Goal: Transaction & Acquisition: Obtain resource

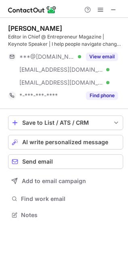
scroll to position [209, 128]
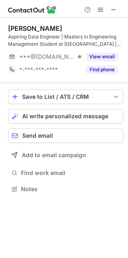
scroll to position [183, 128]
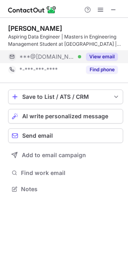
click at [95, 55] on button "View email" at bounding box center [102, 57] width 32 height 8
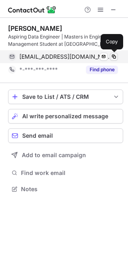
click at [116, 57] on span at bounding box center [114, 56] width 6 height 6
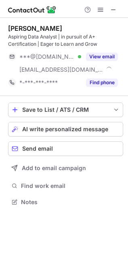
scroll to position [196, 128]
click at [97, 49] on div "Taylor Spurlock Aspiring Data Analyst | in pursuit of A+ Certification | Eager …" at bounding box center [65, 56] width 115 height 65
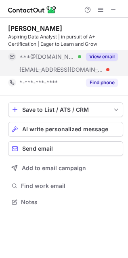
click at [99, 57] on button "View email" at bounding box center [102, 57] width 32 height 8
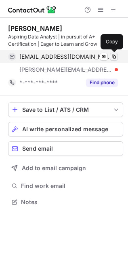
click at [114, 57] on span at bounding box center [114, 56] width 6 height 6
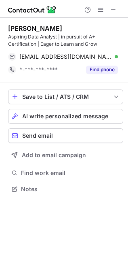
scroll to position [158, 128]
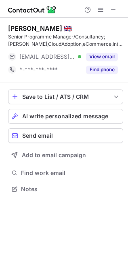
scroll to position [183, 128]
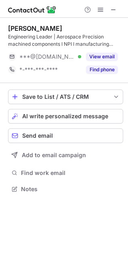
scroll to position [183, 128]
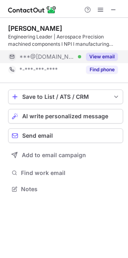
click at [89, 55] on button "View email" at bounding box center [102, 57] width 32 height 8
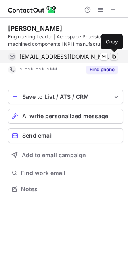
click at [114, 54] on span at bounding box center [114, 56] width 6 height 6
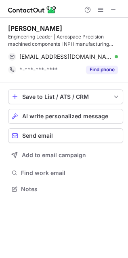
scroll to position [4, 4]
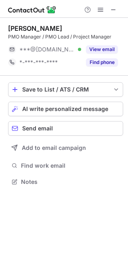
scroll to position [176, 128]
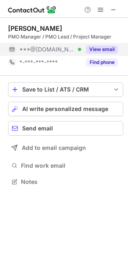
click at [106, 47] on button "View email" at bounding box center [102, 49] width 32 height 8
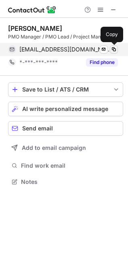
click at [114, 49] on span at bounding box center [114, 49] width 6 height 6
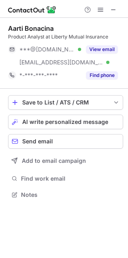
scroll to position [188, 128]
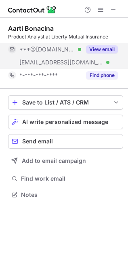
click at [95, 47] on button "View email" at bounding box center [102, 49] width 32 height 8
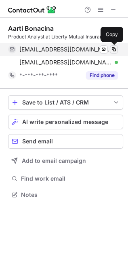
click at [115, 46] on span at bounding box center [114, 49] width 6 height 6
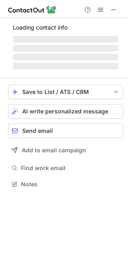
scroll to position [183, 128]
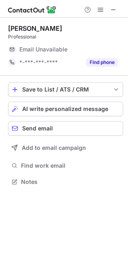
scroll to position [176, 128]
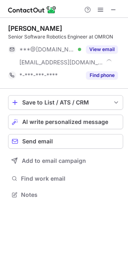
scroll to position [188, 128]
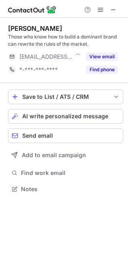
scroll to position [183, 128]
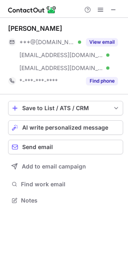
scroll to position [194, 128]
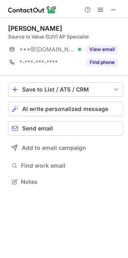
scroll to position [176, 128]
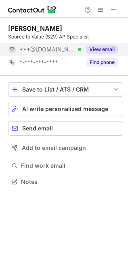
click at [90, 49] on button "View email" at bounding box center [102, 49] width 32 height 8
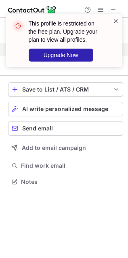
click at [115, 22] on span at bounding box center [116, 21] width 6 height 8
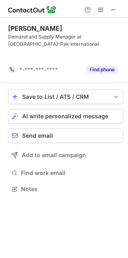
scroll to position [170, 128]
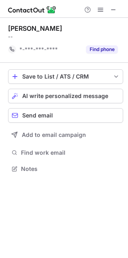
scroll to position [3, 4]
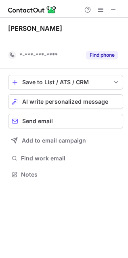
scroll to position [156, 128]
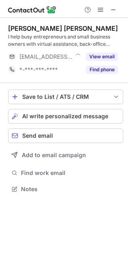
scroll to position [183, 128]
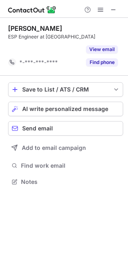
scroll to position [3, 4]
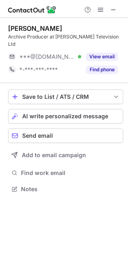
scroll to position [176, 128]
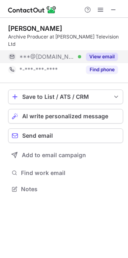
click at [90, 53] on button "View email" at bounding box center [102, 57] width 32 height 8
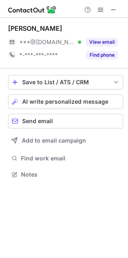
scroll to position [168, 128]
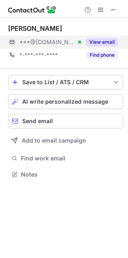
click at [88, 38] on button "View email" at bounding box center [102, 42] width 32 height 8
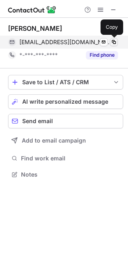
click at [116, 39] on span at bounding box center [114, 42] width 6 height 6
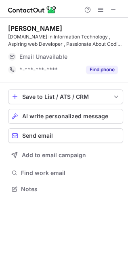
scroll to position [179, 128]
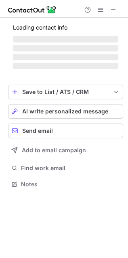
scroll to position [176, 128]
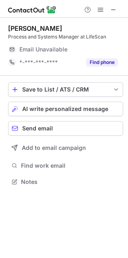
scroll to position [176, 128]
click at [94, 46] on div "Email Unavailable" at bounding box center [59, 49] width 81 height 7
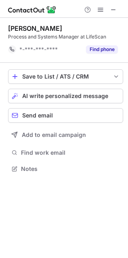
scroll to position [3, 4]
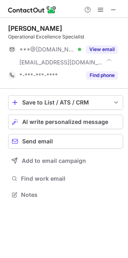
scroll to position [188, 128]
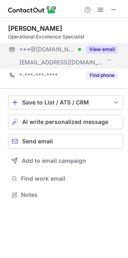
click at [99, 51] on button "View email" at bounding box center [102, 49] width 32 height 8
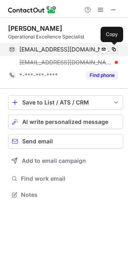
click at [114, 49] on span at bounding box center [114, 49] width 6 height 6
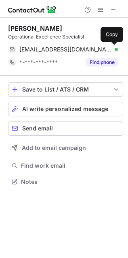
scroll to position [176, 128]
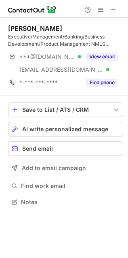
scroll to position [196, 128]
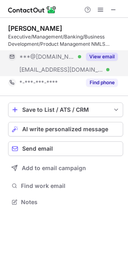
click at [106, 53] on button "View email" at bounding box center [102, 57] width 32 height 8
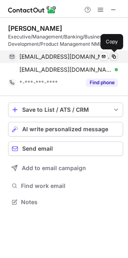
click at [116, 55] on span at bounding box center [114, 56] width 6 height 6
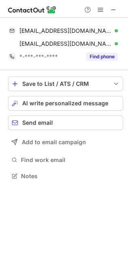
scroll to position [4, 4]
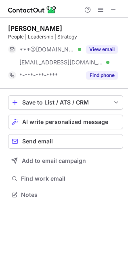
scroll to position [188, 128]
click at [125, 21] on div "[PERSON_NAME] People | Leadership | Strategy ***@[DOMAIN_NAME] Verified [EMAIL_…" at bounding box center [64, 112] width 128 height 189
click at [112, 49] on button "View email" at bounding box center [102, 49] width 32 height 8
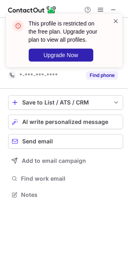
click at [115, 19] on span at bounding box center [116, 21] width 6 height 8
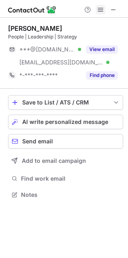
click at [102, 10] on span at bounding box center [100, 9] width 6 height 6
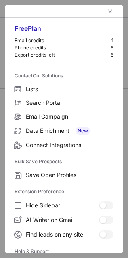
scroll to position [79, 0]
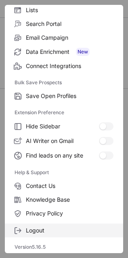
click at [48, 229] on span "Logout" at bounding box center [70, 229] width 88 height 7
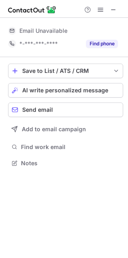
scroll to position [158, 128]
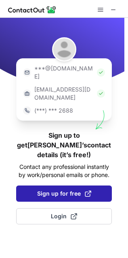
click at [49, 189] on span "Sign up for free" at bounding box center [64, 193] width 54 height 8
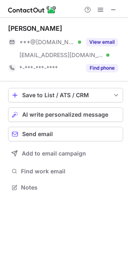
scroll to position [182, 128]
drag, startPoint x: 122, startPoint y: 192, endPoint x: 127, endPoint y: 164, distance: 28.7
click at [127, 164] on div "[PERSON_NAME] ***@[DOMAIN_NAME] Verified [EMAIL_ADDRESS][DOMAIN_NAME] Verified …" at bounding box center [64, 109] width 128 height 182
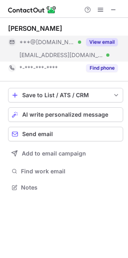
click at [81, 43] on div "View email" at bounding box center [99, 42] width 37 height 13
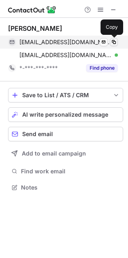
click at [116, 42] on span at bounding box center [114, 42] width 6 height 6
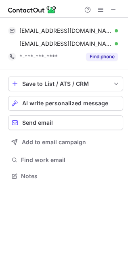
scroll to position [4, 4]
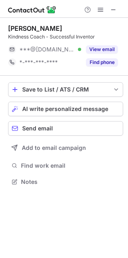
scroll to position [176, 128]
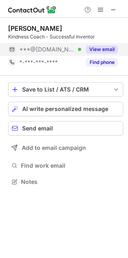
click at [113, 44] on div "View email" at bounding box center [99, 49] width 37 height 13
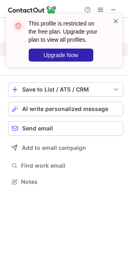
click at [116, 17] on span at bounding box center [116, 21] width 6 height 8
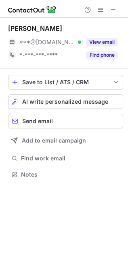
scroll to position [168, 128]
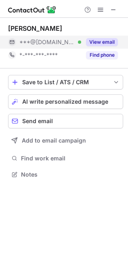
click at [106, 36] on div "View email" at bounding box center [99, 42] width 37 height 13
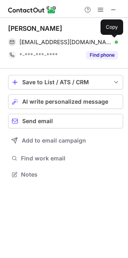
click at [115, 39] on span at bounding box center [114, 42] width 6 height 6
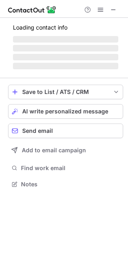
scroll to position [176, 128]
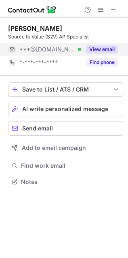
click at [98, 46] on button "View email" at bounding box center [102, 49] width 32 height 8
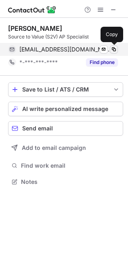
click at [114, 46] on span at bounding box center [114, 49] width 6 height 6
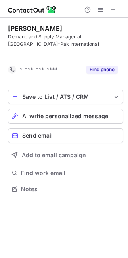
scroll to position [170, 128]
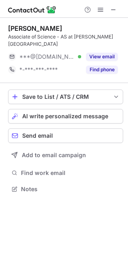
scroll to position [176, 128]
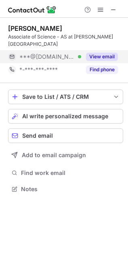
click at [95, 53] on button "View email" at bounding box center [102, 57] width 32 height 8
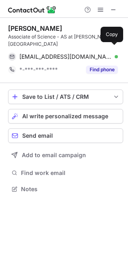
click at [114, 53] on span at bounding box center [114, 56] width 6 height 6
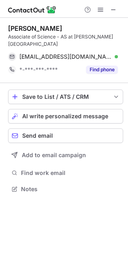
scroll to position [158, 128]
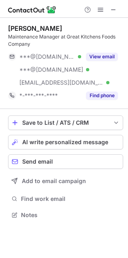
scroll to position [209, 128]
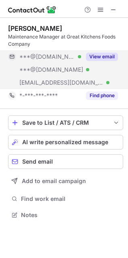
click at [96, 53] on button "View email" at bounding box center [102, 57] width 32 height 8
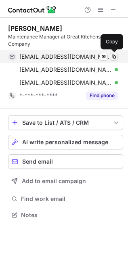
click at [116, 55] on span at bounding box center [114, 56] width 6 height 6
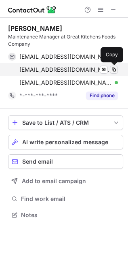
click at [116, 69] on span at bounding box center [114, 69] width 6 height 6
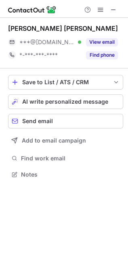
scroll to position [168, 128]
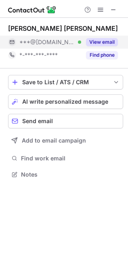
click at [74, 40] on div "***@[DOMAIN_NAME] Verified" at bounding box center [50, 41] width 62 height 7
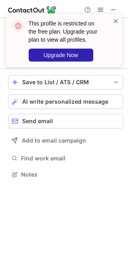
click at [114, 21] on span at bounding box center [116, 21] width 6 height 8
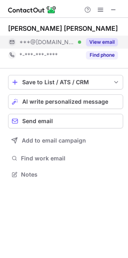
click at [74, 40] on div "***@[DOMAIN_NAME] Verified" at bounding box center [50, 41] width 62 height 7
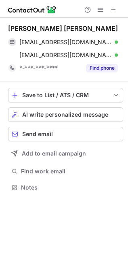
scroll to position [182, 128]
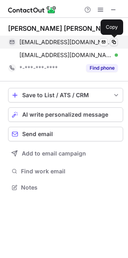
click at [115, 41] on span at bounding box center [114, 42] width 6 height 6
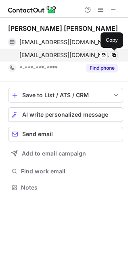
click at [116, 54] on span at bounding box center [114, 55] width 6 height 6
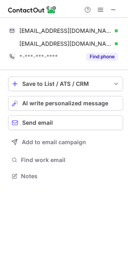
scroll to position [4, 4]
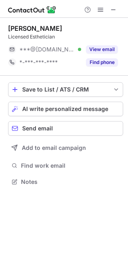
scroll to position [176, 128]
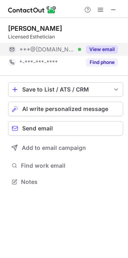
click at [93, 46] on button "View email" at bounding box center [102, 49] width 32 height 8
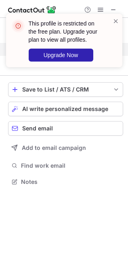
click at [116, 16] on div "This profile is restricted on the free plan. Upgrade your plan to view all prof…" at bounding box center [64, 40] width 116 height 53
click at [115, 18] on span at bounding box center [116, 21] width 6 height 8
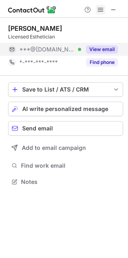
click at [104, 11] on span at bounding box center [100, 9] width 6 height 6
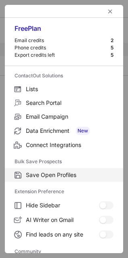
scroll to position [108, 0]
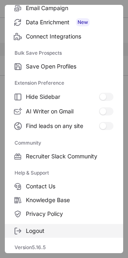
click at [59, 233] on span "Logout" at bounding box center [70, 230] width 88 height 7
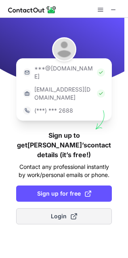
click at [89, 208] on button "Login" at bounding box center [64, 216] width 96 height 16
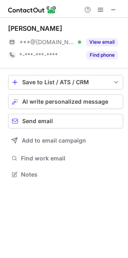
scroll to position [168, 128]
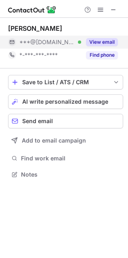
click at [88, 39] on button "View email" at bounding box center [102, 42] width 32 height 8
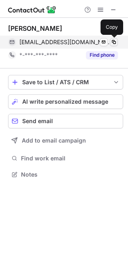
click at [114, 40] on span at bounding box center [114, 42] width 6 height 6
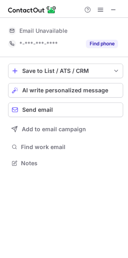
scroll to position [158, 128]
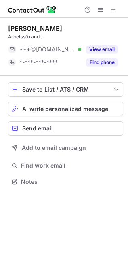
scroll to position [176, 128]
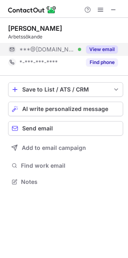
click at [86, 48] on button "View email" at bounding box center [102, 49] width 32 height 8
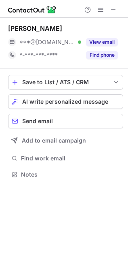
scroll to position [168, 128]
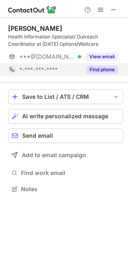
scroll to position [183, 128]
click at [75, 72] on div "*-***-***-****" at bounding box center [50, 69] width 62 height 7
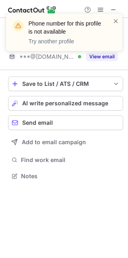
scroll to position [170, 128]
click at [106, 53] on div "Phone number for this profile is not available Try another profile" at bounding box center [64, 36] width 129 height 60
click at [118, 17] on span at bounding box center [116, 21] width 6 height 8
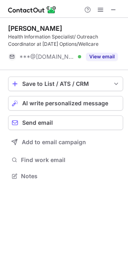
click at [103, 56] on button "View email" at bounding box center [102, 57] width 32 height 8
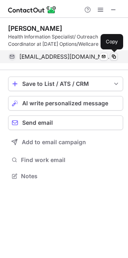
click at [112, 55] on span at bounding box center [114, 56] width 6 height 6
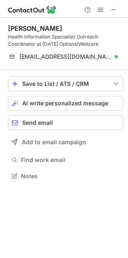
scroll to position [4, 4]
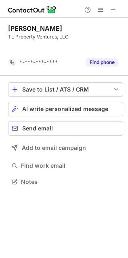
scroll to position [3, 4]
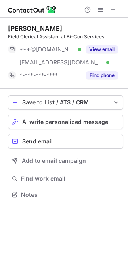
scroll to position [188, 128]
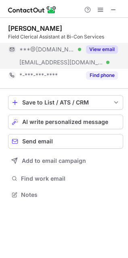
click at [86, 49] on button "View email" at bounding box center [102, 49] width 32 height 8
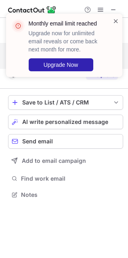
click at [118, 20] on span at bounding box center [116, 21] width 6 height 8
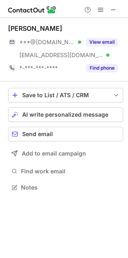
scroll to position [182, 128]
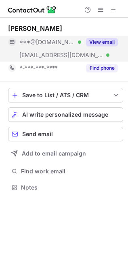
click at [95, 40] on button "View email" at bounding box center [102, 42] width 32 height 8
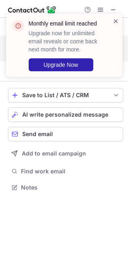
click at [114, 21] on span at bounding box center [116, 21] width 6 height 8
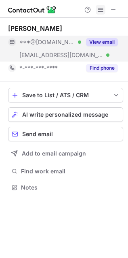
click at [99, 11] on span at bounding box center [100, 9] width 6 height 6
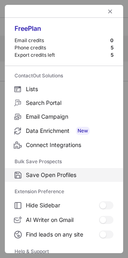
scroll to position [79, 0]
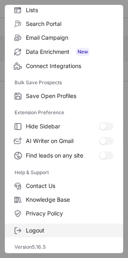
click at [42, 228] on span "Logout" at bounding box center [70, 229] width 88 height 7
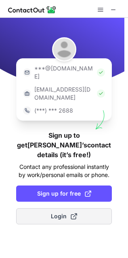
click at [55, 212] on span "Login" at bounding box center [64, 216] width 26 height 8
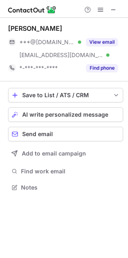
scroll to position [182, 128]
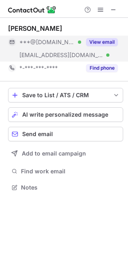
click at [97, 40] on button "View email" at bounding box center [102, 42] width 32 height 8
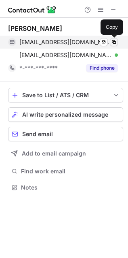
click at [114, 42] on span at bounding box center [114, 42] width 6 height 6
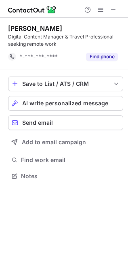
scroll to position [179, 128]
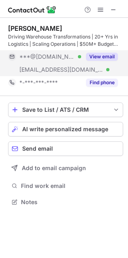
scroll to position [196, 128]
click at [93, 60] on button "View email" at bounding box center [102, 57] width 32 height 8
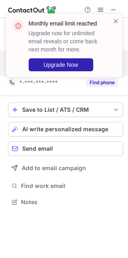
click at [120, 15] on div "Monthly email limit reached Upgrade now for unlimited email reveals or come bac…" at bounding box center [64, 45] width 116 height 63
click at [114, 18] on span at bounding box center [116, 21] width 6 height 8
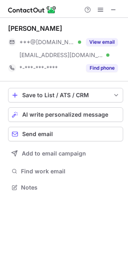
scroll to position [182, 128]
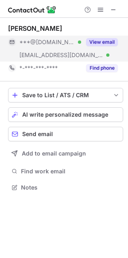
click at [102, 41] on button "View email" at bounding box center [102, 42] width 32 height 8
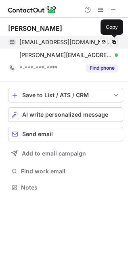
click at [115, 42] on span at bounding box center [114, 42] width 6 height 6
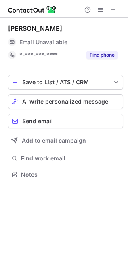
scroll to position [168, 128]
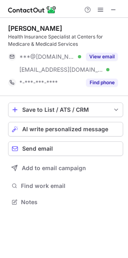
scroll to position [196, 128]
click at [106, 59] on button "View email" at bounding box center [102, 57] width 32 height 8
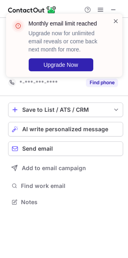
click at [114, 17] on span at bounding box center [116, 21] width 6 height 8
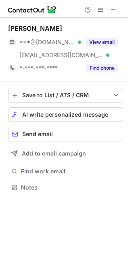
scroll to position [182, 128]
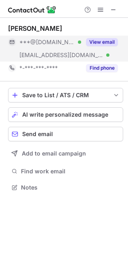
click at [90, 45] on button "View email" at bounding box center [102, 42] width 32 height 8
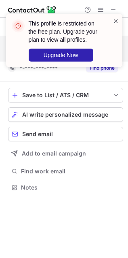
click at [114, 19] on span at bounding box center [116, 21] width 6 height 8
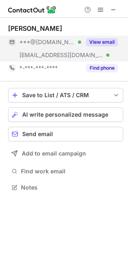
click at [85, 44] on div "View email" at bounding box center [99, 42] width 37 height 13
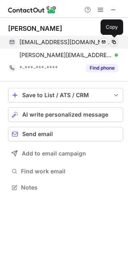
click at [115, 40] on span at bounding box center [114, 42] width 6 height 6
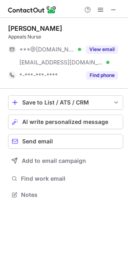
scroll to position [188, 128]
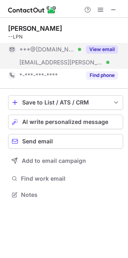
click at [97, 51] on button "View email" at bounding box center [102, 49] width 32 height 8
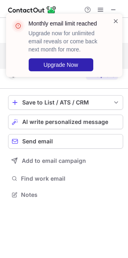
click at [116, 23] on span at bounding box center [116, 21] width 6 height 8
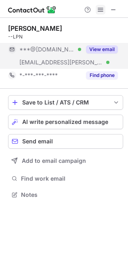
click at [98, 9] on span at bounding box center [100, 9] width 6 height 6
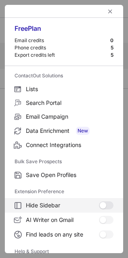
scroll to position [79, 0]
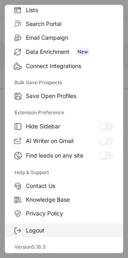
click at [39, 231] on span "Logout" at bounding box center [70, 229] width 88 height 7
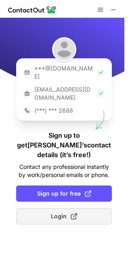
click at [45, 208] on button "Login" at bounding box center [64, 216] width 96 height 16
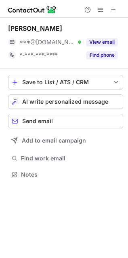
scroll to position [168, 128]
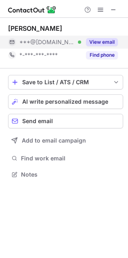
click at [90, 45] on button "View email" at bounding box center [102, 42] width 32 height 8
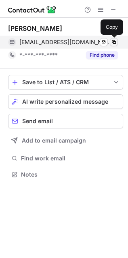
click at [116, 41] on span at bounding box center [114, 42] width 6 height 6
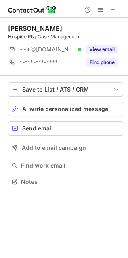
scroll to position [176, 128]
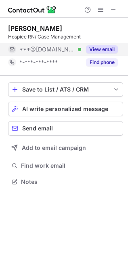
click at [102, 46] on button "View email" at bounding box center [102, 49] width 32 height 8
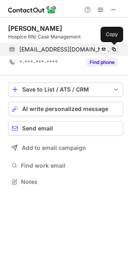
click at [114, 48] on span at bounding box center [114, 49] width 6 height 6
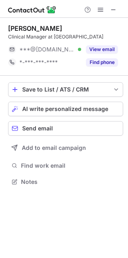
scroll to position [183, 128]
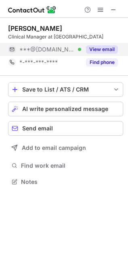
click at [98, 53] on button "View email" at bounding box center [102, 49] width 32 height 8
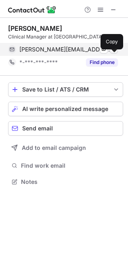
click at [112, 53] on span at bounding box center [114, 49] width 6 height 6
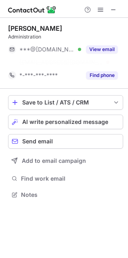
scroll to position [176, 128]
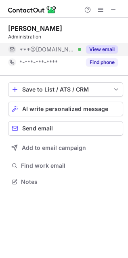
click at [114, 49] on button "View email" at bounding box center [102, 49] width 32 height 8
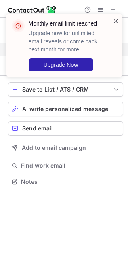
click at [114, 22] on span at bounding box center [116, 21] width 6 height 8
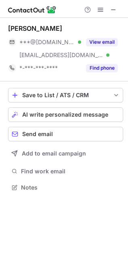
scroll to position [182, 128]
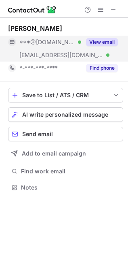
click at [87, 46] on div "View email" at bounding box center [99, 42] width 37 height 13
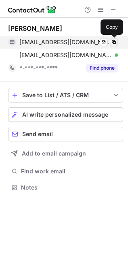
click at [115, 40] on span at bounding box center [114, 42] width 6 height 6
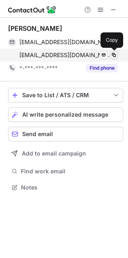
click at [114, 55] on span at bounding box center [114, 55] width 6 height 6
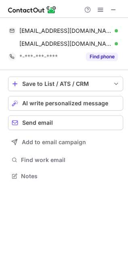
scroll to position [4, 4]
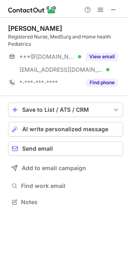
scroll to position [196, 128]
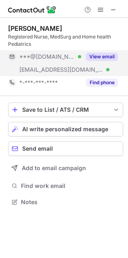
click at [98, 56] on button "View email" at bounding box center [102, 57] width 32 height 8
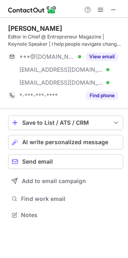
scroll to position [209, 128]
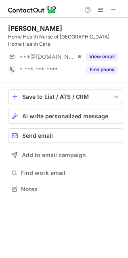
scroll to position [176, 128]
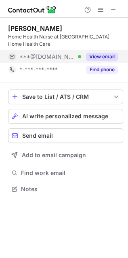
click at [95, 53] on button "View email" at bounding box center [102, 57] width 32 height 8
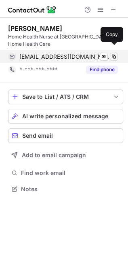
click at [114, 53] on span at bounding box center [114, 56] width 6 height 6
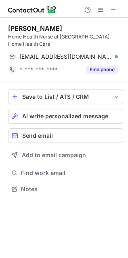
scroll to position [4, 4]
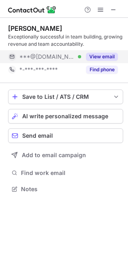
scroll to position [183, 128]
click at [86, 56] on button "View email" at bounding box center [102, 57] width 32 height 8
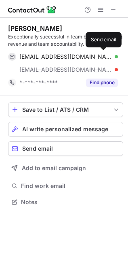
scroll to position [196, 128]
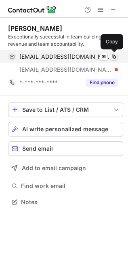
click at [115, 53] on span at bounding box center [114, 56] width 6 height 6
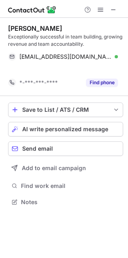
scroll to position [183, 128]
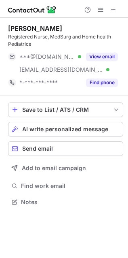
scroll to position [196, 128]
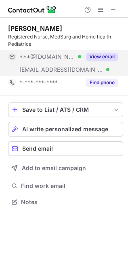
click at [89, 61] on div "View email" at bounding box center [99, 56] width 37 height 13
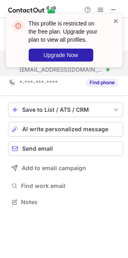
click at [116, 17] on span at bounding box center [116, 21] width 6 height 8
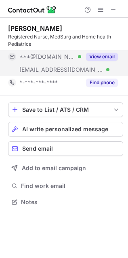
click at [107, 57] on button "View email" at bounding box center [102, 57] width 32 height 8
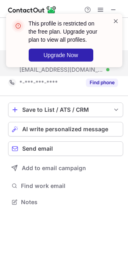
click at [113, 19] on span at bounding box center [116, 21] width 6 height 8
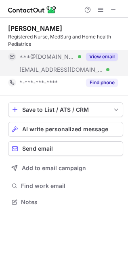
click at [89, 61] on div "View email" at bounding box center [99, 56] width 37 height 13
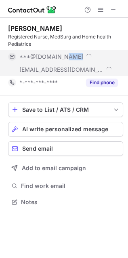
click at [89, 61] on div "***@[DOMAIN_NAME]" at bounding box center [63, 56] width 110 height 13
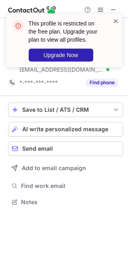
click at [116, 23] on span at bounding box center [116, 21] width 6 height 8
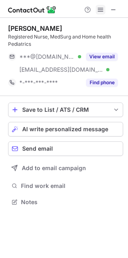
click at [101, 12] on span at bounding box center [100, 9] width 6 height 6
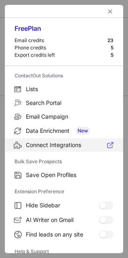
scroll to position [79, 0]
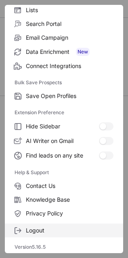
click at [41, 228] on span "Logout" at bounding box center [70, 229] width 88 height 7
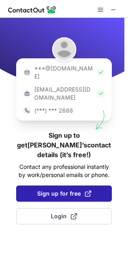
click at [64, 189] on span "Sign up for free" at bounding box center [64, 193] width 54 height 8
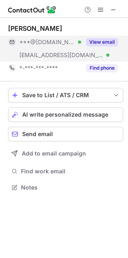
scroll to position [182, 128]
click at [101, 42] on button "View email" at bounding box center [102, 42] width 32 height 8
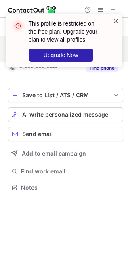
click at [114, 19] on span at bounding box center [116, 21] width 6 height 8
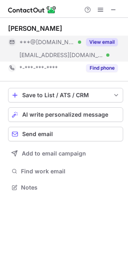
click at [94, 50] on div "***@gmail.com Verified ***@angelsofcare.com Verified View email" at bounding box center [65, 49] width 115 height 26
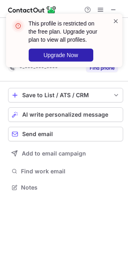
click at [118, 19] on span at bounding box center [116, 21] width 6 height 8
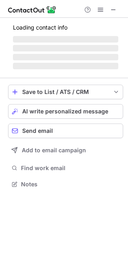
scroll to position [183, 128]
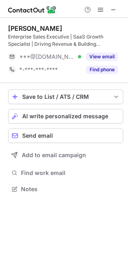
click at [86, 33] on div "Enterprise Sales Executive | SaaS Growth Specialist | Driving Revenue & Buildin…" at bounding box center [65, 40] width 115 height 15
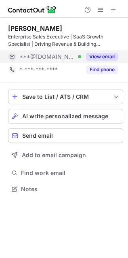
click at [97, 54] on button "View email" at bounding box center [102, 57] width 32 height 8
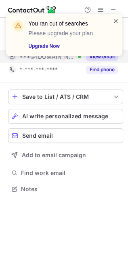
click at [115, 21] on span at bounding box center [116, 21] width 6 height 8
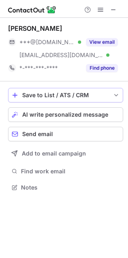
scroll to position [182, 128]
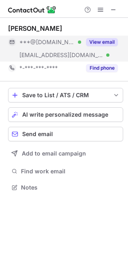
click at [103, 41] on button "View email" at bounding box center [102, 42] width 32 height 8
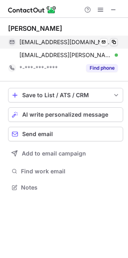
click at [112, 40] on span at bounding box center [114, 42] width 6 height 6
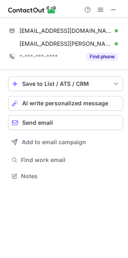
scroll to position [4, 4]
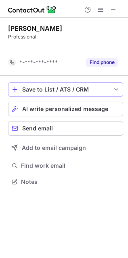
scroll to position [3, 4]
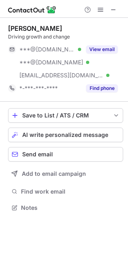
scroll to position [202, 128]
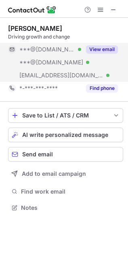
click at [90, 47] on button "View email" at bounding box center [102, 49] width 32 height 8
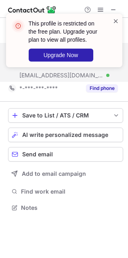
click at [116, 21] on span at bounding box center [116, 21] width 6 height 8
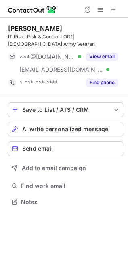
scroll to position [188, 128]
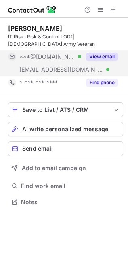
click at [78, 53] on div "***@[DOMAIN_NAME] Verified" at bounding box center [50, 56] width 62 height 7
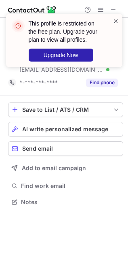
click at [118, 19] on span at bounding box center [116, 21] width 6 height 8
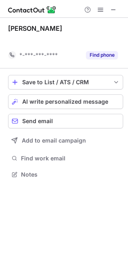
scroll to position [156, 128]
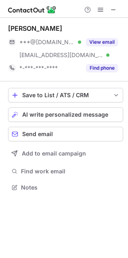
scroll to position [182, 128]
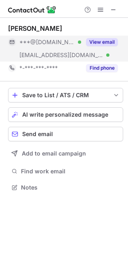
click at [84, 41] on div "View email" at bounding box center [99, 42] width 37 height 13
click at [97, 44] on button "View email" at bounding box center [102, 42] width 32 height 8
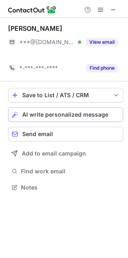
scroll to position [168, 128]
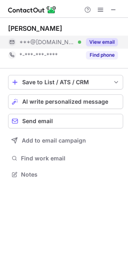
click at [107, 41] on button "View email" at bounding box center [102, 42] width 32 height 8
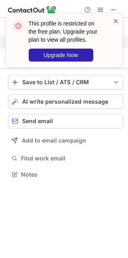
click at [113, 19] on span at bounding box center [116, 21] width 6 height 8
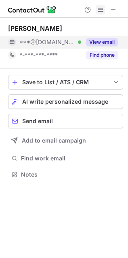
click at [98, 7] on span at bounding box center [100, 9] width 6 height 6
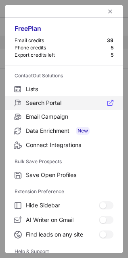
scroll to position [79, 0]
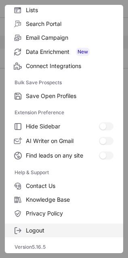
click at [43, 223] on label "Logout" at bounding box center [64, 230] width 118 height 14
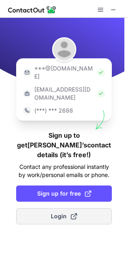
click at [65, 208] on button "Login" at bounding box center [64, 216] width 96 height 16
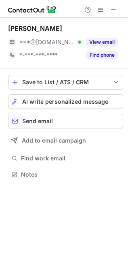
scroll to position [168, 128]
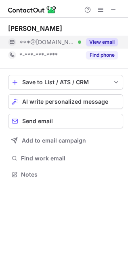
click at [103, 44] on button "View email" at bounding box center [102, 42] width 32 height 8
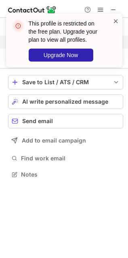
click at [116, 22] on span at bounding box center [116, 21] width 6 height 8
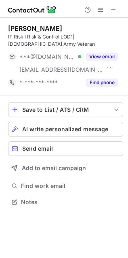
scroll to position [188, 128]
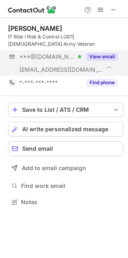
click at [108, 57] on div "***@[DOMAIN_NAME] Verified [EMAIL_ADDRESS][DOMAIN_NAME] View email" at bounding box center [65, 63] width 115 height 26
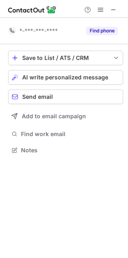
scroll to position [144, 128]
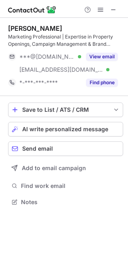
scroll to position [196, 128]
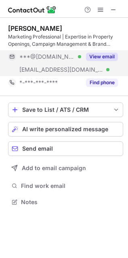
click at [100, 60] on button "View email" at bounding box center [102, 57] width 32 height 8
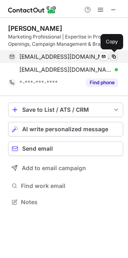
click at [111, 57] on span at bounding box center [114, 56] width 6 height 6
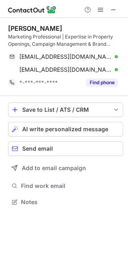
scroll to position [4, 4]
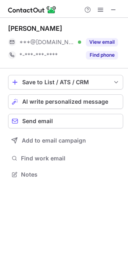
scroll to position [168, 128]
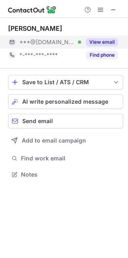
click at [99, 41] on button "View email" at bounding box center [102, 42] width 32 height 8
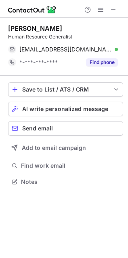
scroll to position [4, 4]
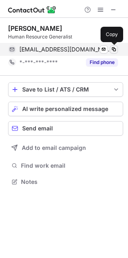
click at [112, 49] on span at bounding box center [114, 49] width 6 height 6
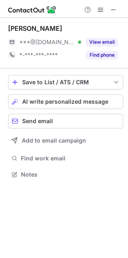
scroll to position [168, 128]
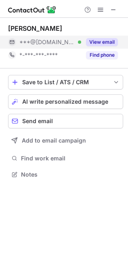
click at [106, 41] on button "View email" at bounding box center [102, 42] width 32 height 8
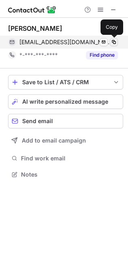
click at [113, 43] on span at bounding box center [114, 42] width 6 height 6
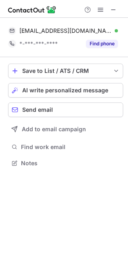
scroll to position [158, 128]
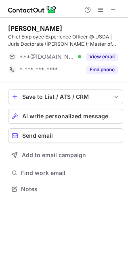
scroll to position [183, 128]
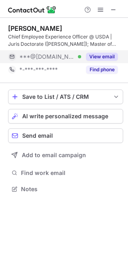
click at [99, 55] on button "View email" at bounding box center [102, 57] width 32 height 8
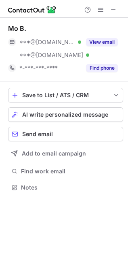
scroll to position [182, 128]
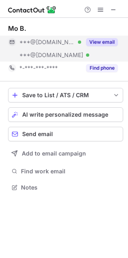
click at [100, 46] on button "View email" at bounding box center [102, 42] width 32 height 8
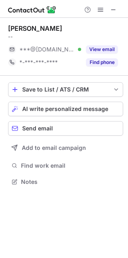
scroll to position [176, 128]
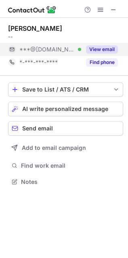
click at [96, 49] on button "View email" at bounding box center [102, 49] width 32 height 8
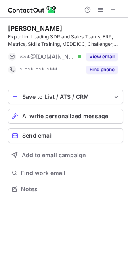
scroll to position [183, 128]
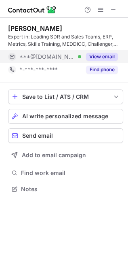
click at [90, 57] on button "View email" at bounding box center [102, 57] width 32 height 8
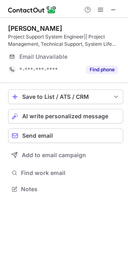
scroll to position [183, 128]
drag, startPoint x: 109, startPoint y: 40, endPoint x: 38, endPoint y: 59, distance: 73.3
click at [38, 59] on div "Patt Wattanasupt Project Support System Engineer|| Project Management, Technica…" at bounding box center [65, 50] width 115 height 52
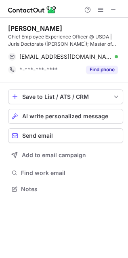
scroll to position [183, 128]
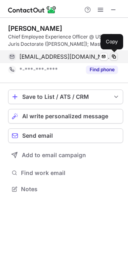
click at [114, 57] on span at bounding box center [114, 56] width 6 height 6
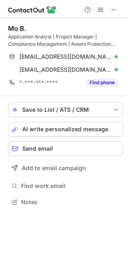
scroll to position [196, 128]
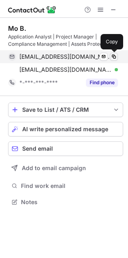
click at [114, 55] on span at bounding box center [114, 56] width 6 height 6
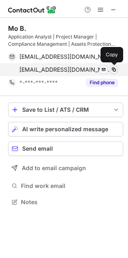
click at [114, 67] on span at bounding box center [114, 69] width 6 height 6
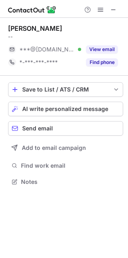
scroll to position [176, 128]
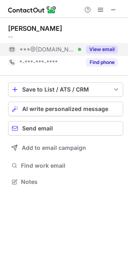
click at [104, 46] on button "View email" at bounding box center [102, 49] width 32 height 8
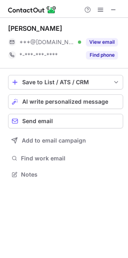
scroll to position [168, 128]
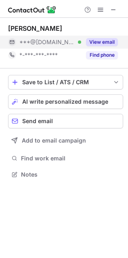
click at [104, 42] on button "View email" at bounding box center [102, 42] width 32 height 8
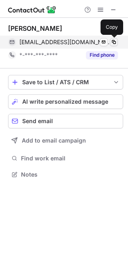
click at [116, 42] on span at bounding box center [114, 42] width 6 height 6
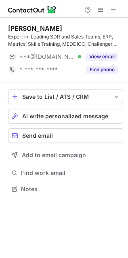
scroll to position [183, 128]
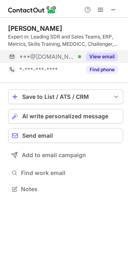
click at [94, 57] on button "View email" at bounding box center [102, 57] width 32 height 8
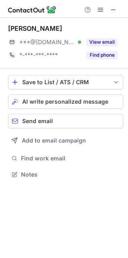
scroll to position [168, 128]
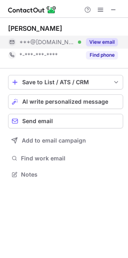
click at [93, 41] on button "View email" at bounding box center [102, 42] width 32 height 8
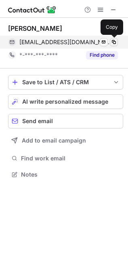
click at [115, 40] on span at bounding box center [114, 42] width 6 height 6
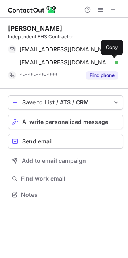
scroll to position [188, 128]
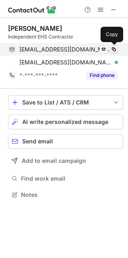
click at [112, 49] on span at bounding box center [114, 49] width 6 height 6
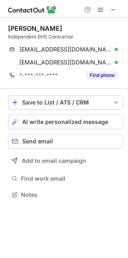
scroll to position [170, 128]
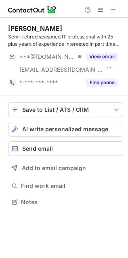
scroll to position [196, 128]
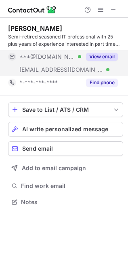
click at [88, 59] on button "View email" at bounding box center [102, 57] width 32 height 8
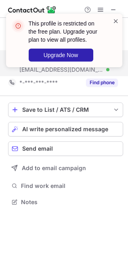
click at [114, 20] on span at bounding box center [116, 21] width 6 height 8
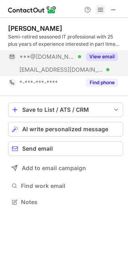
click at [105, 8] on button at bounding box center [101, 10] width 10 height 10
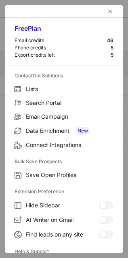
scroll to position [79, 0]
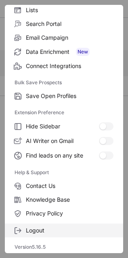
click at [43, 230] on span "Logout" at bounding box center [70, 229] width 88 height 7
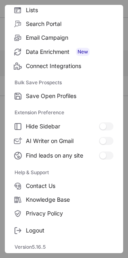
scroll to position [158, 128]
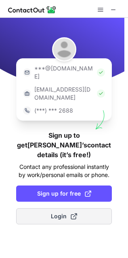
click at [91, 208] on button "Login" at bounding box center [64, 216] width 96 height 16
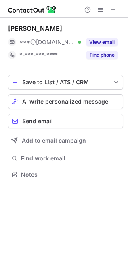
scroll to position [168, 128]
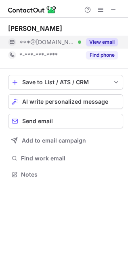
click at [99, 41] on button "View email" at bounding box center [102, 42] width 32 height 8
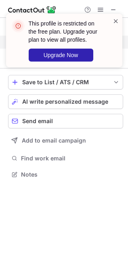
click at [115, 19] on span at bounding box center [116, 21] width 6 height 8
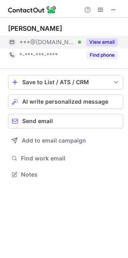
click at [101, 11] on span at bounding box center [100, 9] width 6 height 6
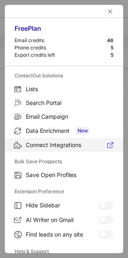
scroll to position [79, 0]
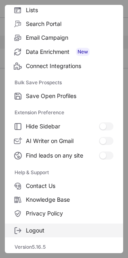
click at [55, 229] on span "Logout" at bounding box center [70, 229] width 88 height 7
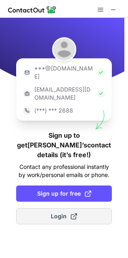
click at [99, 208] on button "Login" at bounding box center [64, 216] width 96 height 16
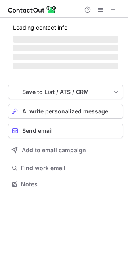
scroll to position [168, 128]
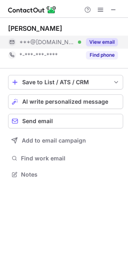
click at [104, 42] on button "View email" at bounding box center [102, 42] width 32 height 8
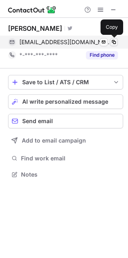
click at [114, 40] on span at bounding box center [114, 42] width 6 height 6
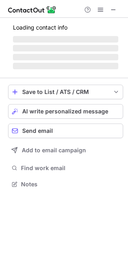
scroll to position [183, 128]
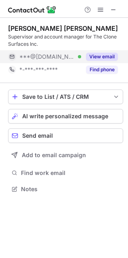
click at [103, 56] on button "View email" at bounding box center [102, 57] width 32 height 8
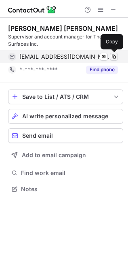
click at [112, 56] on span at bounding box center [114, 56] width 6 height 6
